Goal: Participate in discussion: Engage in conversation with other users on a specific topic

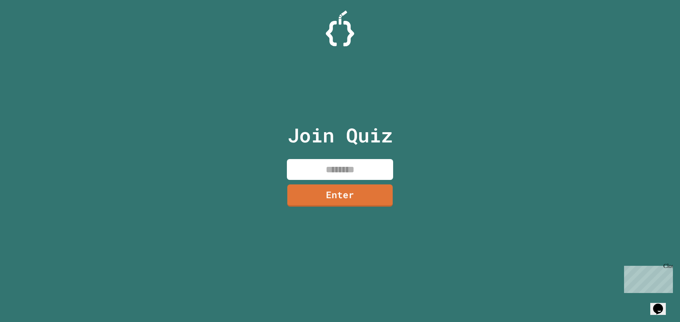
click at [321, 168] on input at bounding box center [340, 169] width 106 height 21
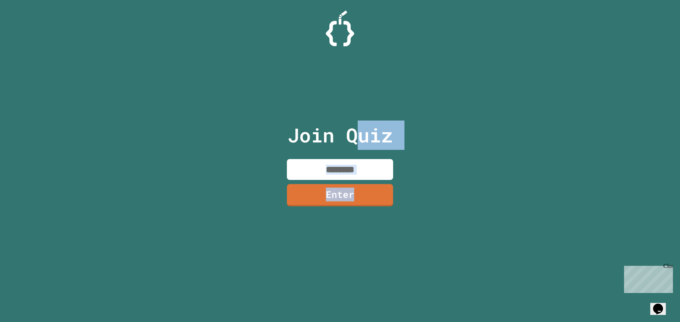
drag, startPoint x: 390, startPoint y: 212, endPoint x: 388, endPoint y: 222, distance: 10.7
click at [389, 222] on div "Join Quiz Enter" at bounding box center [339, 161] width 119 height 287
click at [371, 168] on input at bounding box center [340, 169] width 106 height 21
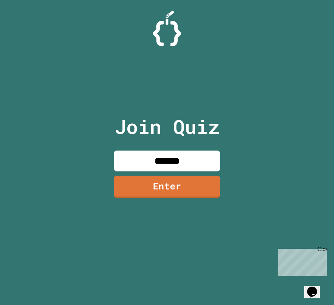
drag, startPoint x: 269, startPoint y: 163, endPoint x: 181, endPoint y: 170, distance: 87.7
click at [267, 163] on div "Join Quiz ******* Enter" at bounding box center [167, 152] width 334 height 305
click at [194, 163] on input "*******" at bounding box center [167, 161] width 106 height 21
type input "********"
click at [182, 179] on link "Enter" at bounding box center [167, 185] width 99 height 23
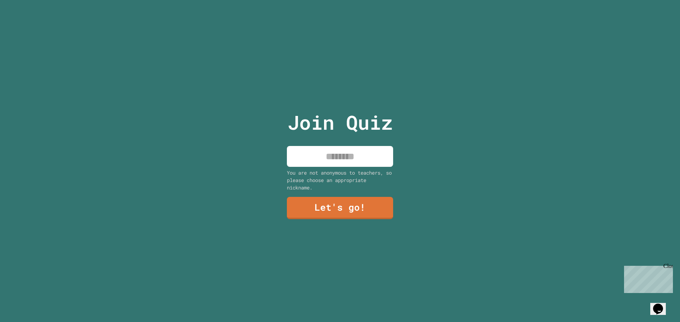
click at [346, 155] on input at bounding box center [340, 156] width 106 height 21
type input "*****"
click at [367, 206] on link "Let's go!" at bounding box center [339, 206] width 91 height 23
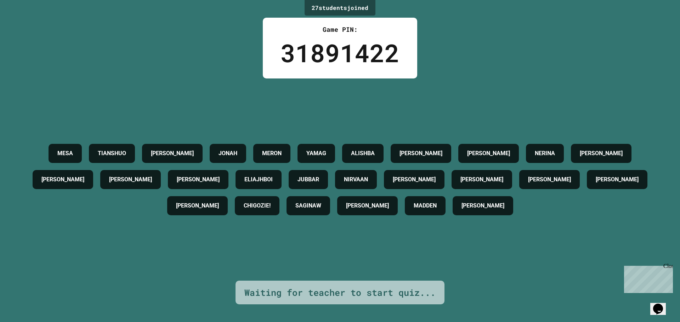
click at [503, 178] on h4 "[PERSON_NAME]" at bounding box center [481, 180] width 43 height 8
click at [642, 219] on div "MESA TIANSHUO [PERSON_NAME] [PERSON_NAME] YAMAG ALISHBA [PERSON_NAME] [PERSON_N…" at bounding box center [340, 180] width 644 height 79
click at [670, 262] on div "27 student s joined Game PIN: 31891422 MESA TIANSHUO [PERSON_NAME] [PERSON_NAME…" at bounding box center [340, 161] width 680 height 322
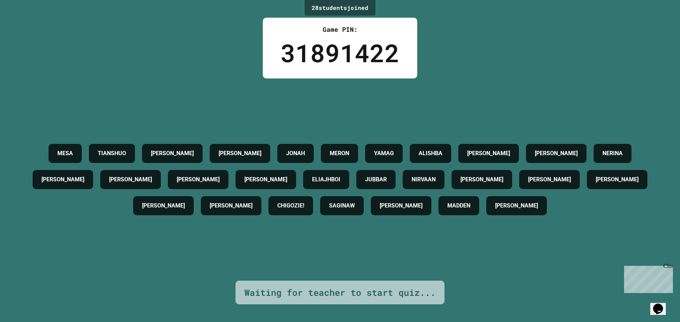
click at [668, 265] on div "Close" at bounding box center [667, 267] width 9 height 9
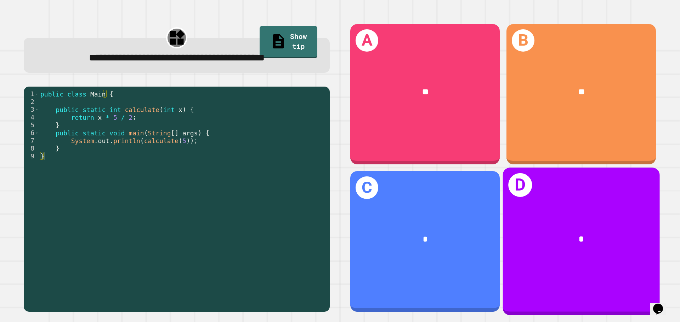
click at [622, 244] on div "*" at bounding box center [581, 239] width 157 height 47
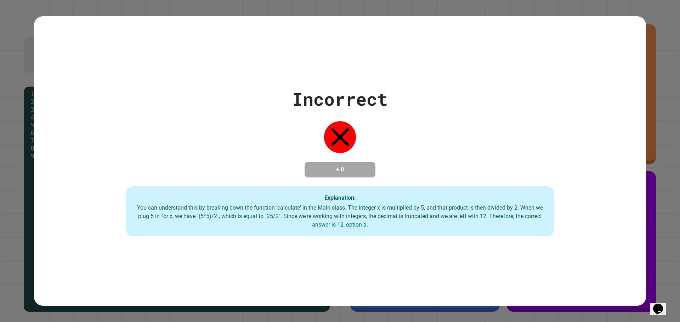
drag, startPoint x: 485, startPoint y: 184, endPoint x: 490, endPoint y: 184, distance: 4.6
click at [486, 184] on div "Incorrect + 0 Explanation: You can understand this by breaking down the functio…" at bounding box center [340, 161] width 612 height 151
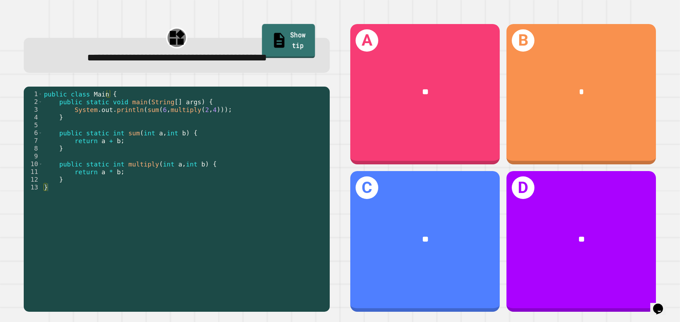
click at [283, 40] on link "Show tip" at bounding box center [288, 41] width 53 height 34
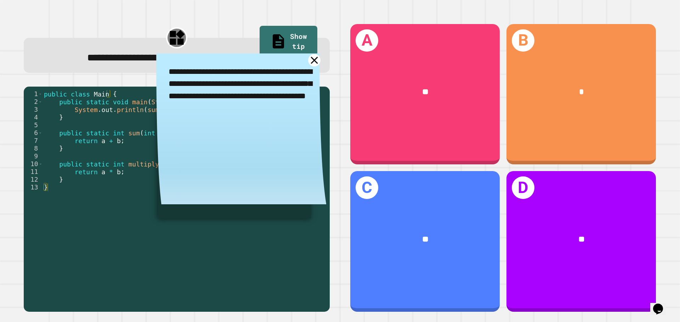
click at [308, 67] on icon at bounding box center [314, 60] width 12 height 12
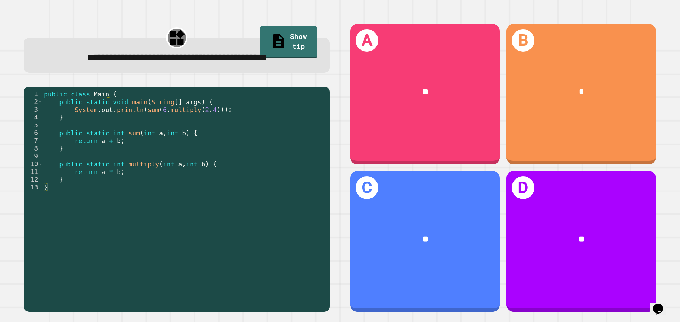
click at [174, 35] on icon at bounding box center [176, 38] width 18 height 18
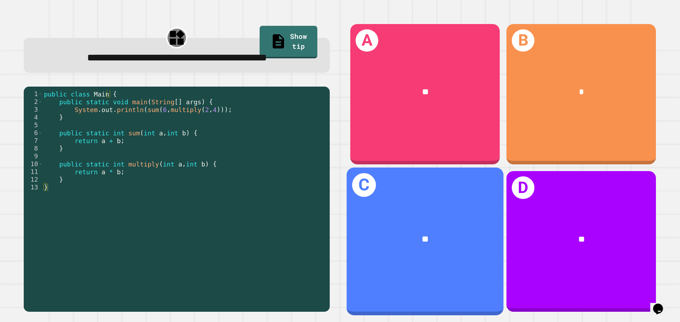
click at [442, 205] on div "C **" at bounding box center [425, 242] width 157 height 148
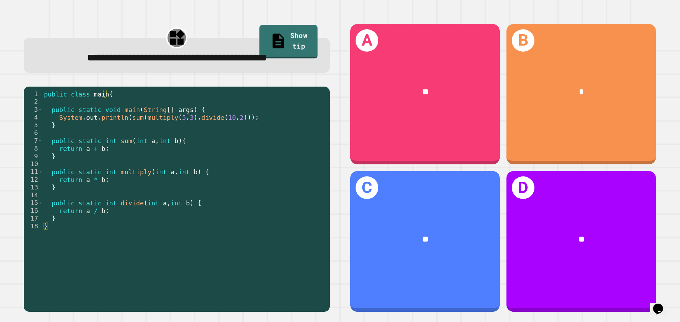
drag, startPoint x: 292, startPoint y: 12, endPoint x: 291, endPoint y: 18, distance: 6.4
click at [292, 12] on div "**********" at bounding box center [340, 161] width 680 height 322
click at [290, 29] on link "Show tip" at bounding box center [288, 42] width 58 height 33
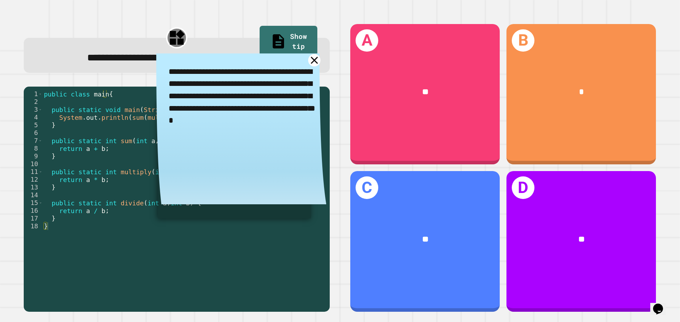
click at [310, 67] on icon at bounding box center [314, 60] width 12 height 12
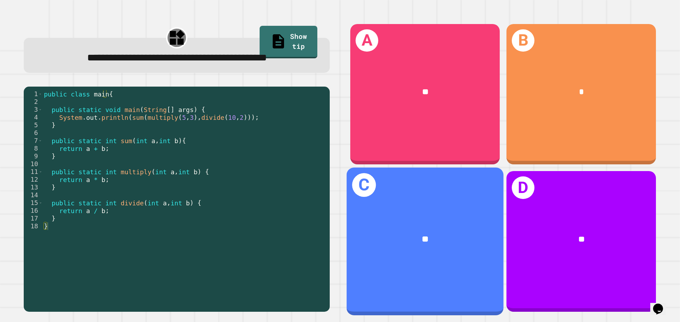
click at [448, 239] on div "**" at bounding box center [425, 239] width 122 height 13
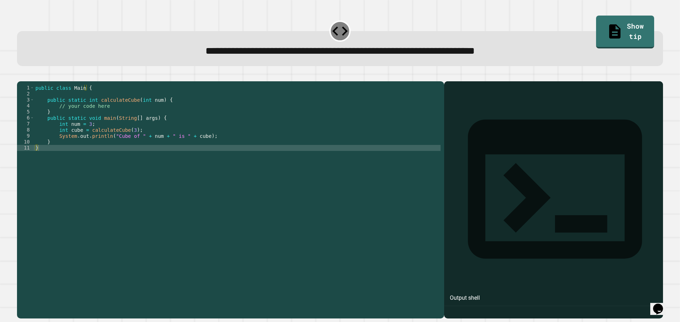
click at [503, 144] on div at bounding box center [553, 210] width 212 height 217
drag, startPoint x: 499, startPoint y: 137, endPoint x: 485, endPoint y: 137, distance: 14.9
click at [499, 137] on div at bounding box center [553, 210] width 212 height 217
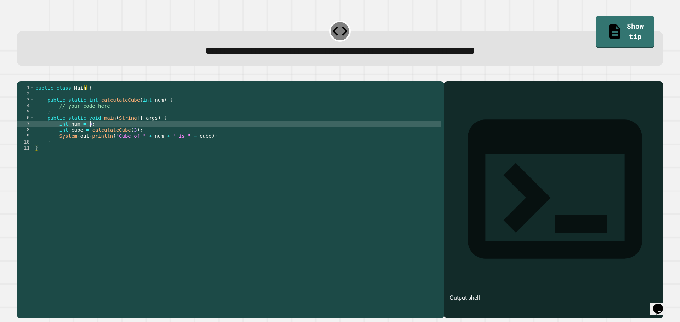
drag, startPoint x: 211, startPoint y: 137, endPoint x: 188, endPoint y: 147, distance: 25.5
click at [192, 144] on div "public class Main { public static int calculateCube ( int num ) { // your code …" at bounding box center [237, 193] width 406 height 217
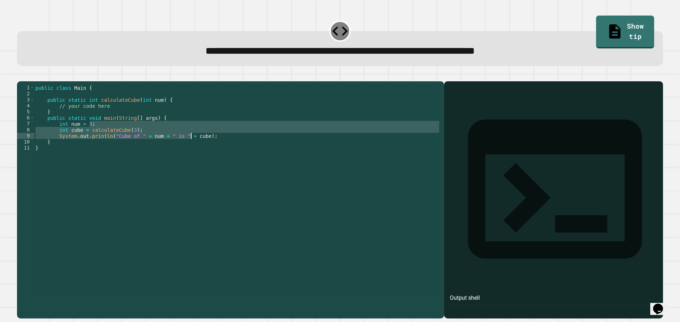
drag, startPoint x: 188, startPoint y: 148, endPoint x: 190, endPoint y: 151, distance: 4.0
click at [188, 148] on div "public class Main { public static int calculateCube ( int num ) { // your code …" at bounding box center [237, 187] width 406 height 205
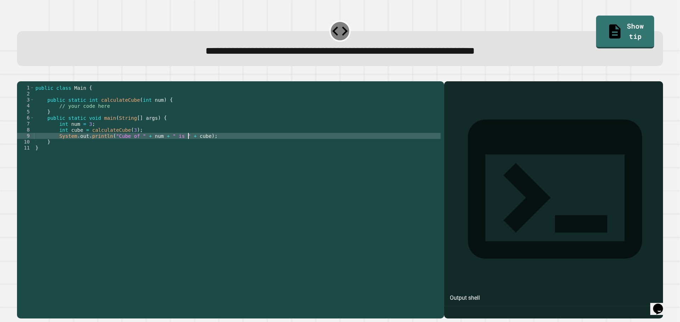
click at [188, 157] on div "public class Main { public static int calculateCube ( int num ) { // your code …" at bounding box center [237, 193] width 406 height 217
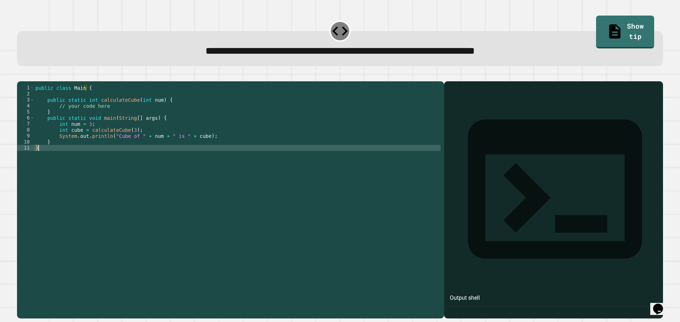
click at [188, 149] on div "public class Main { public static int calculateCube ( int num ) { // your code …" at bounding box center [237, 193] width 406 height 217
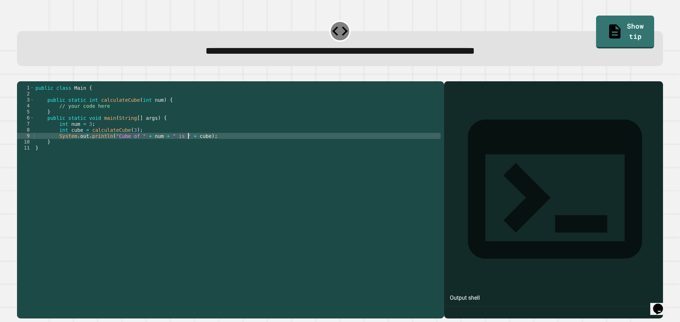
click at [225, 145] on div "public class Main { public static int calculateCube ( int num ) { // your code …" at bounding box center [237, 193] width 406 height 217
type textarea "**********"
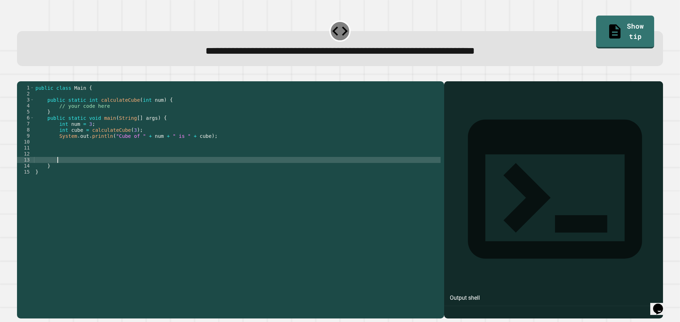
click at [107, 114] on div "public class Main { public static int calculateCube ( int num ) { // your code …" at bounding box center [237, 193] width 406 height 217
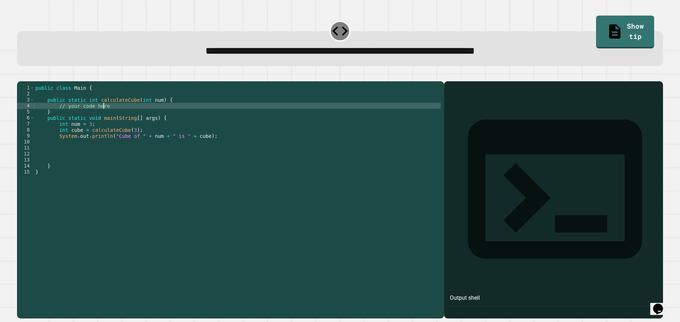
type textarea "**********"
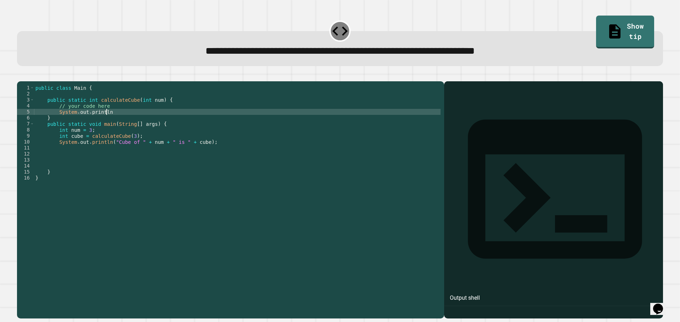
scroll to position [0, 5]
type textarea "*"
drag, startPoint x: 132, startPoint y: 124, endPoint x: 133, endPoint y: 121, distance: 3.7
click at [133, 124] on div "public class Main { public static int calculateCube ( int num ) { // your code …" at bounding box center [237, 193] width 406 height 217
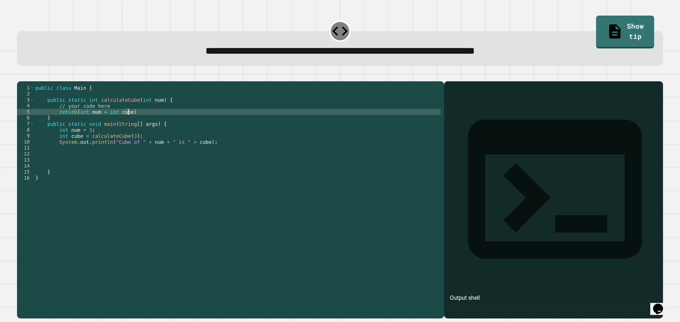
scroll to position [0, 6]
click at [21, 76] on icon "button" at bounding box center [21, 76] width 0 height 0
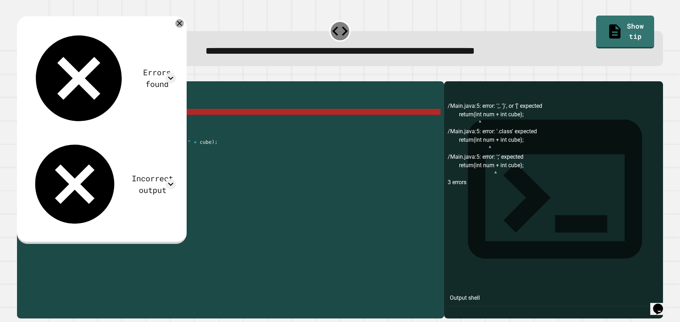
click at [184, 25] on icon at bounding box center [179, 23] width 8 height 8
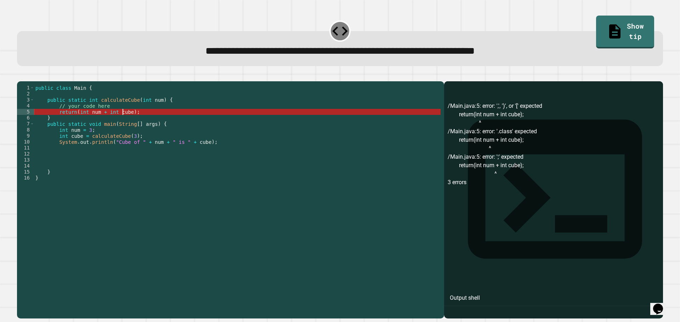
click at [123, 122] on div "public class Main { public static int calculateCube ( int num ) { // your code …" at bounding box center [237, 193] width 406 height 217
click at [124, 121] on div "public class Main { public static int calculateCube ( int num ) { // your code …" at bounding box center [237, 193] width 406 height 217
click at [127, 121] on div "public class Main { public static int calculateCube ( int num ) { // your code …" at bounding box center [237, 193] width 406 height 217
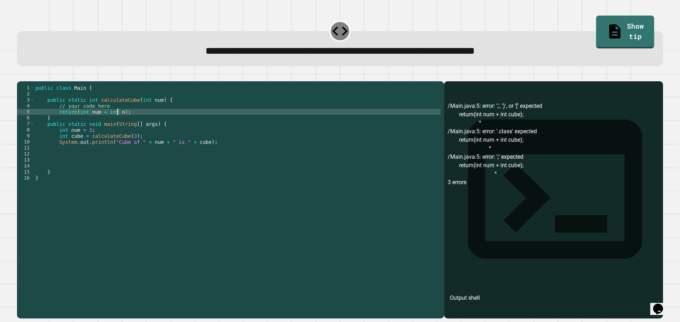
scroll to position [0, 6]
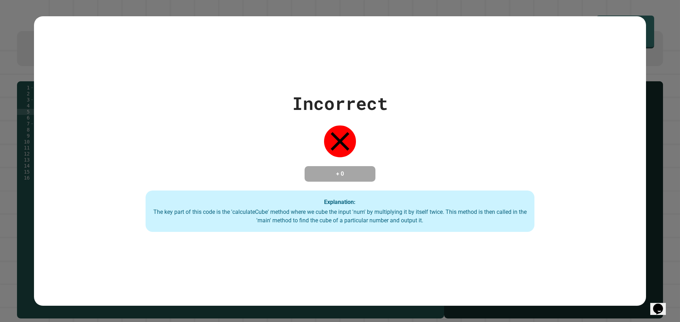
type textarea "**********"
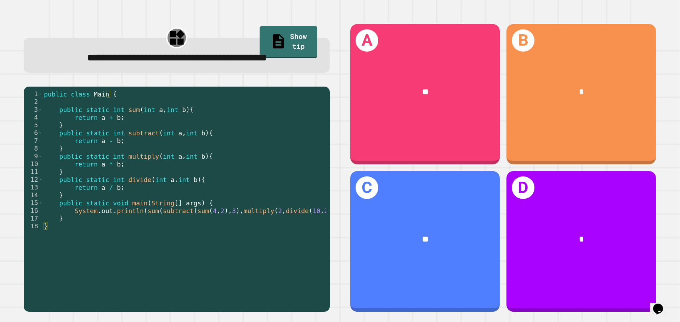
click at [205, 145] on div "public class Main { public static int sum ( int a , int b ) { return a + b ; } …" at bounding box center [190, 187] width 297 height 195
click at [201, 145] on div "public class Main { public static int sum ( int a , int b ) { return a + b ; } …" at bounding box center [190, 187] width 297 height 195
drag, startPoint x: 203, startPoint y: 185, endPoint x: 204, endPoint y: 193, distance: 7.9
click at [203, 187] on div "public class Main { public static int sum ( int a , int b ) { return a + b ; } …" at bounding box center [190, 187] width 297 height 195
click at [205, 193] on div "public class Main { public static int sum ( int a , int b ) { return a + b ; } …" at bounding box center [184, 182] width 284 height 184
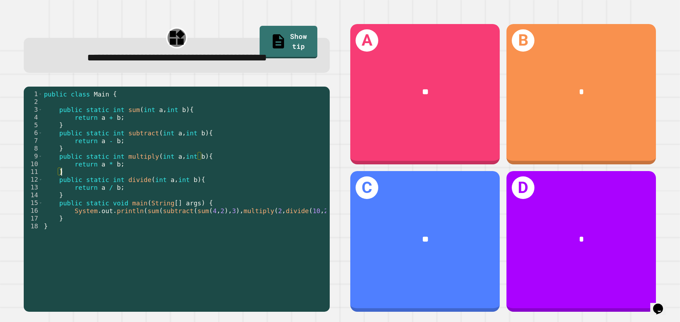
click at [204, 194] on div "public class Main { public static int sum ( int a , int b ) { return a + b ; } …" at bounding box center [190, 187] width 297 height 195
click at [204, 207] on div "public class Main { public static int sum ( int a , int b ) { return a + b ; } …" at bounding box center [190, 187] width 297 height 195
type textarea "**********"
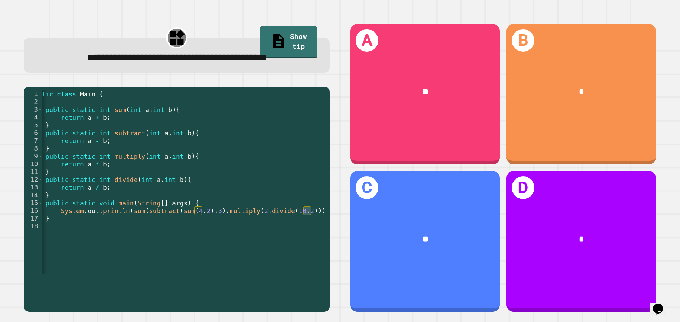
scroll to position [0, 19]
click at [316, 226] on div "public class Main { public static int sum ( int a , int b ) { return a + b ; } …" at bounding box center [177, 187] width 297 height 195
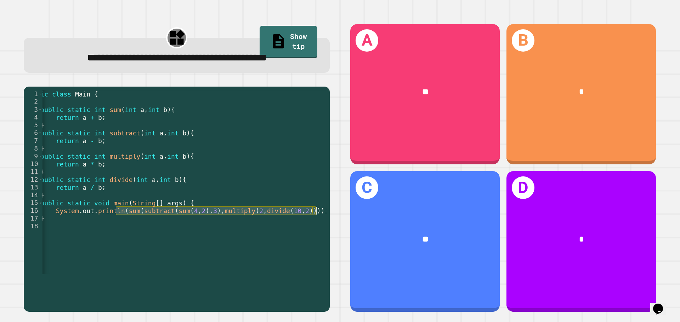
click at [318, 226] on div "public class Main { public static int sum ( int a , int b ) { return a + b ; } …" at bounding box center [172, 187] width 297 height 195
click at [318, 228] on div "public class Main { public static int sum ( int a , int b ) { return a + b ; } …" at bounding box center [184, 182] width 284 height 184
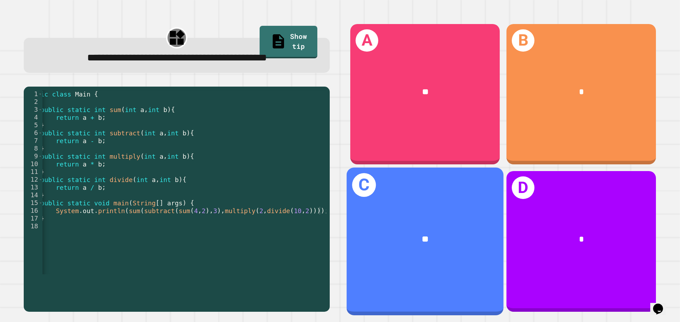
click at [436, 219] on div "**" at bounding box center [425, 239] width 157 height 47
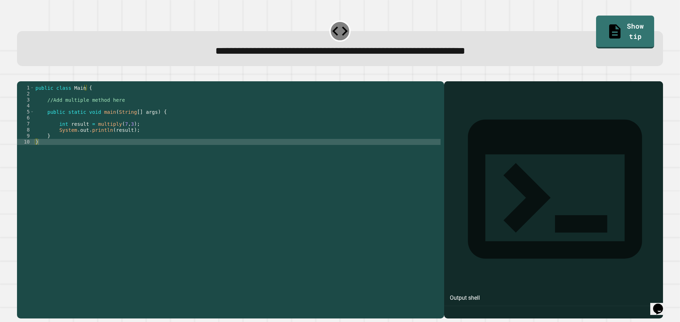
click at [81, 99] on div "public class Main { //Add multiple method here public static void main ( String…" at bounding box center [237, 193] width 406 height 217
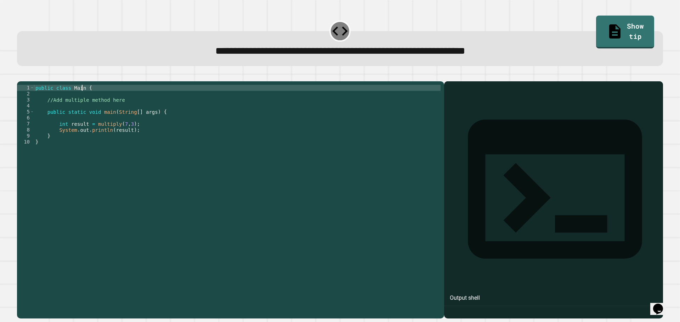
click at [83, 99] on div "public class Main { //Add multiple method here public static void main ( String…" at bounding box center [237, 193] width 406 height 217
click at [133, 111] on div "public class Main { //Add multiple method here public static void main ( String…" at bounding box center [237, 193] width 406 height 217
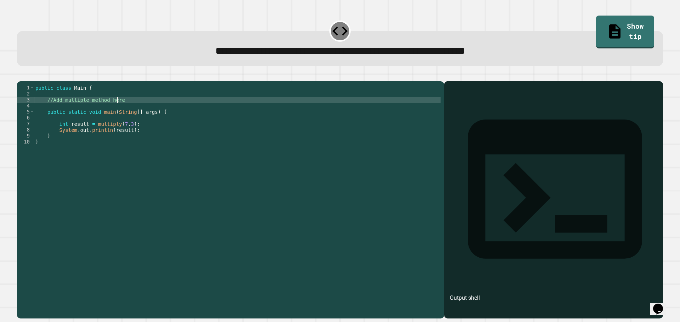
click at [84, 123] on div "public class Main { //Add multiple method here public static void main ( String…" at bounding box center [237, 193] width 406 height 217
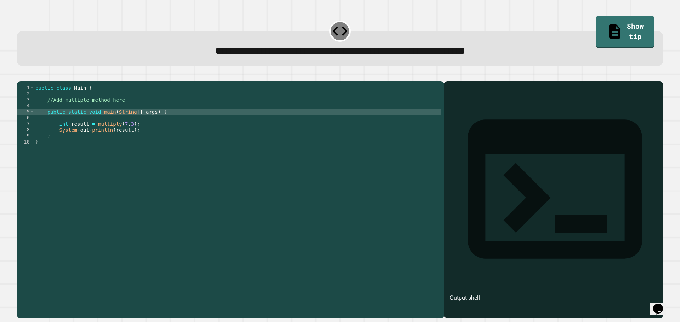
click at [98, 122] on div "public class Main { //Add multiple method here public static void main ( String…" at bounding box center [237, 193] width 406 height 217
click at [124, 109] on div "public class Main { //Add multiple method here public static void int main ( St…" at bounding box center [237, 193] width 406 height 217
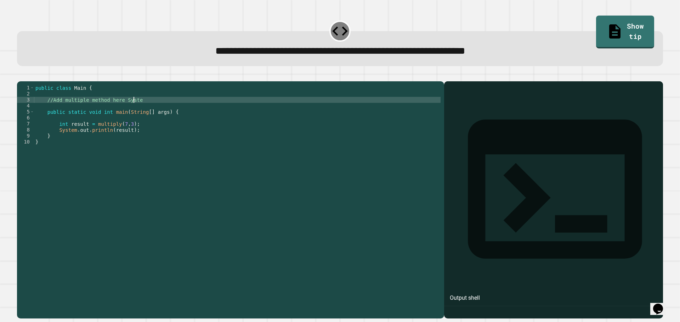
scroll to position [0, 7]
click at [119, 109] on div "public class Main { //Add multiple method here System public static void int ma…" at bounding box center [237, 193] width 406 height 217
click at [65, 108] on div "public class Main { //Add multiple method here System public static void int ma…" at bounding box center [237, 193] width 406 height 217
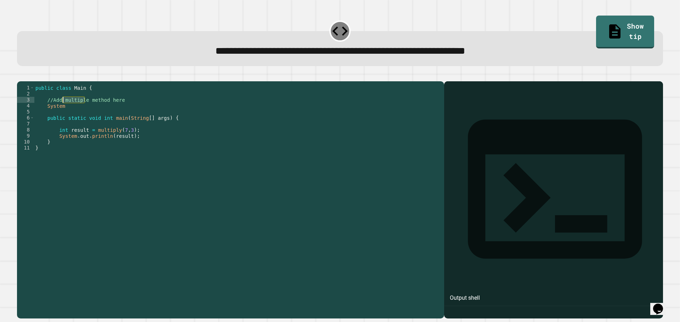
click at [65, 108] on div "public class Main { //Add multiple method here System public static void int ma…" at bounding box center [237, 193] width 406 height 217
click at [65, 109] on div "public class Main { //Add multiple method here System public static void int ma…" at bounding box center [237, 187] width 406 height 205
click at [65, 109] on div "public class Main { //Add multiple method here System public static void int ma…" at bounding box center [237, 193] width 406 height 217
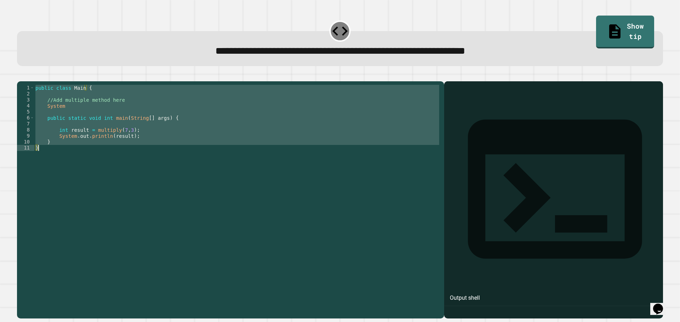
click at [65, 109] on div "public class Main { //Add multiple method here System public static void int ma…" at bounding box center [237, 193] width 406 height 217
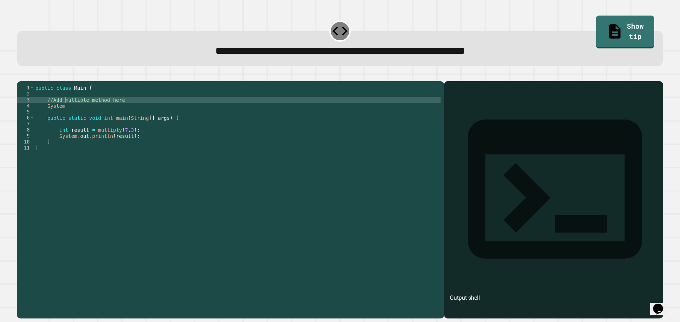
click at [65, 109] on div "public class Main { //Add multiple method here System public static void int ma…" at bounding box center [237, 193] width 406 height 217
click at [68, 111] on div "public class Main { System public static void int main ( String [ ] args ) { in…" at bounding box center [237, 193] width 406 height 217
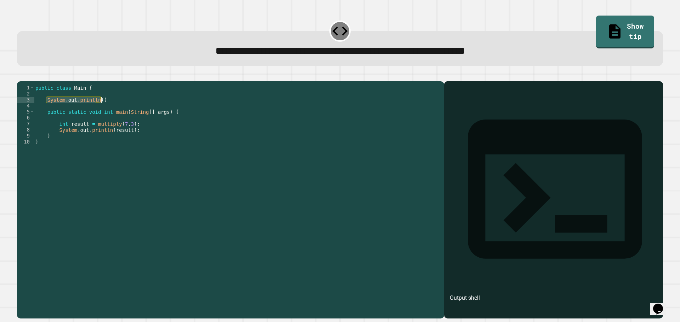
drag, startPoint x: 46, startPoint y: 113, endPoint x: 102, endPoint y: 108, distance: 56.1
click at [102, 108] on div "public class Main { System . out . println ( ) public static void int main ( St…" at bounding box center [237, 193] width 406 height 217
click at [596, 18] on link "Show tip" at bounding box center [625, 31] width 58 height 34
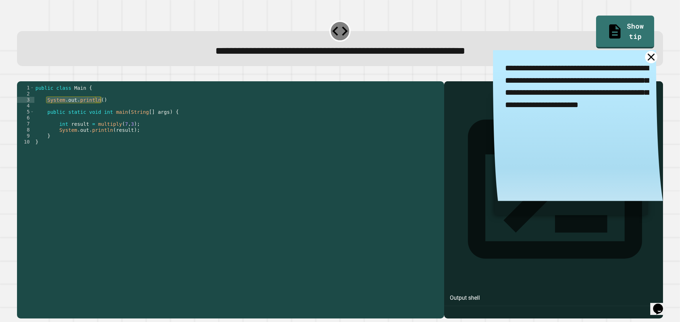
click at [645, 60] on icon at bounding box center [651, 57] width 12 height 12
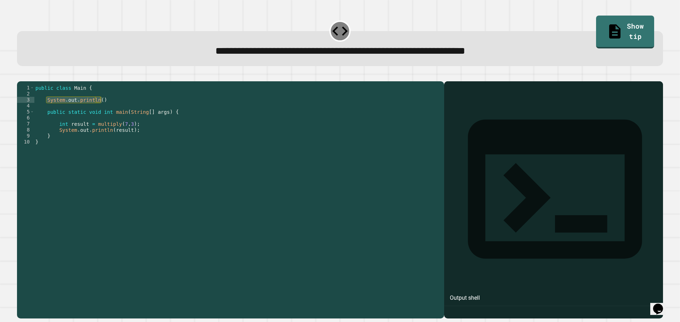
click at [35, 76] on icon "button" at bounding box center [35, 76] width 0 height 0
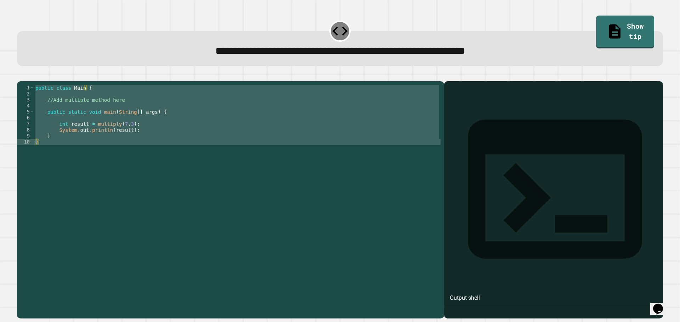
click at [100, 112] on div "public class Main { //Add multiple method here public static void main ( String…" at bounding box center [237, 187] width 406 height 205
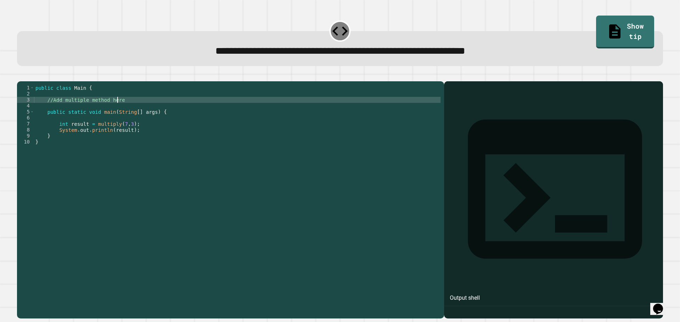
click at [123, 111] on div "public class Main { //Add multiple method here public static void main ( String…" at bounding box center [237, 193] width 406 height 217
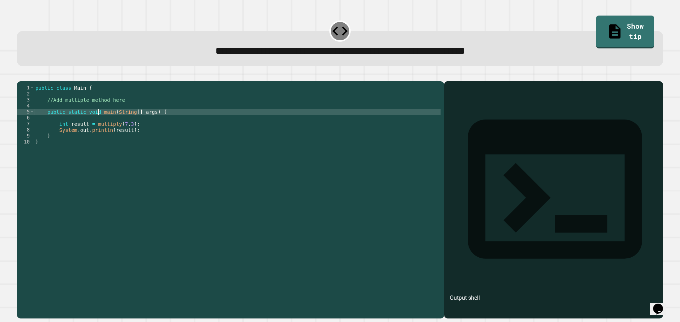
click at [98, 123] on div "public class Main { //Add multiple method here public static void main ( String…" at bounding box center [237, 193] width 406 height 217
click at [20, 75] on div at bounding box center [340, 77] width 646 height 8
click at [21, 76] on icon "button" at bounding box center [21, 76] width 0 height 0
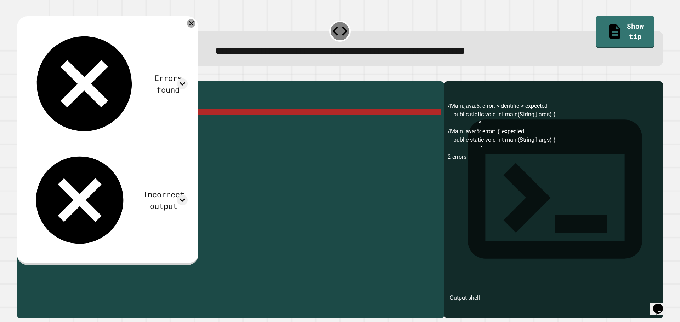
click at [194, 24] on icon at bounding box center [191, 23] width 5 height 5
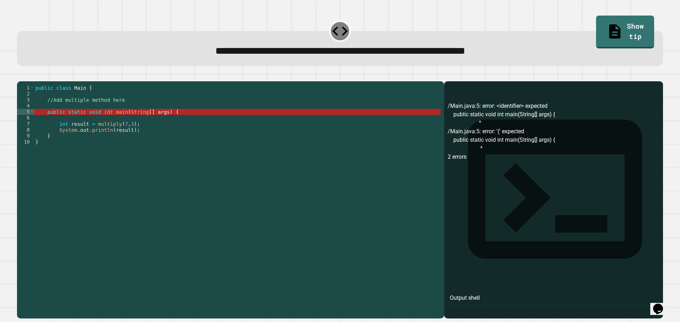
click at [173, 125] on div "public class Main { //Add multiple method here public static void int main ( St…" at bounding box center [237, 193] width 406 height 217
click at [168, 139] on div "public class Main { //Add multiple method here public static void int main ( St…" at bounding box center [237, 193] width 406 height 217
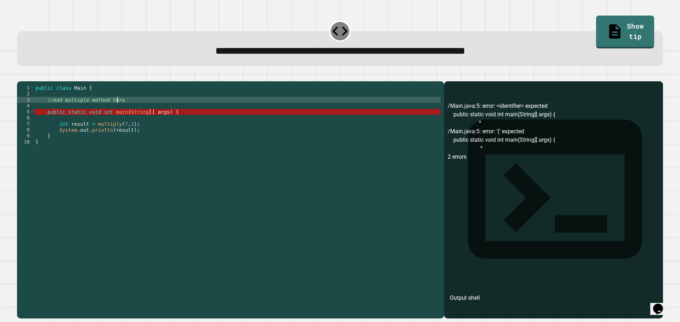
click at [128, 111] on div "public class Main { //Add multiple method here public static void int main ( St…" at bounding box center [237, 193] width 406 height 217
drag, startPoint x: 42, startPoint y: 110, endPoint x: 124, endPoint y: 109, distance: 81.4
click at [124, 109] on div "public class Main { //Add multiple method here public static void int main ( St…" at bounding box center [237, 193] width 406 height 217
type textarea "**********"
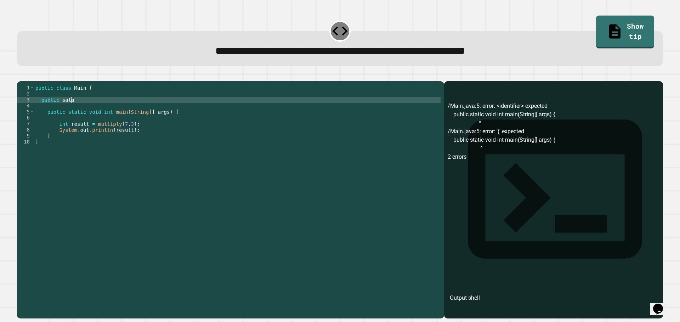
scroll to position [0, 2]
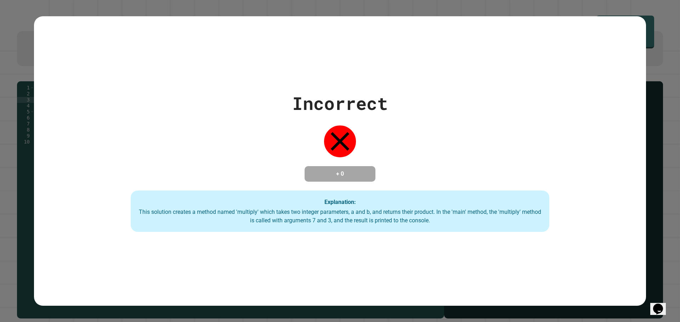
type textarea "**********"
